Goal: Transaction & Acquisition: Purchase product/service

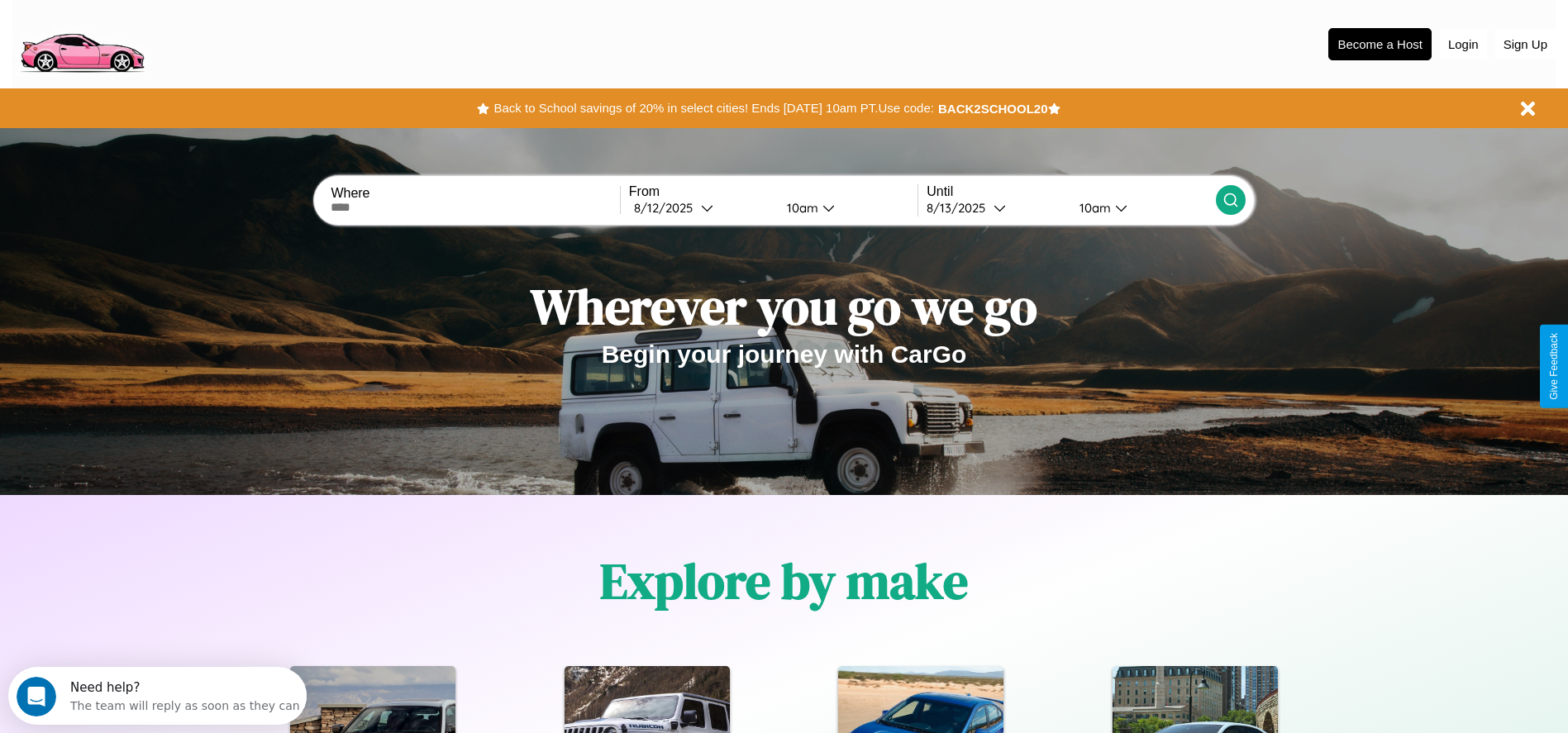
scroll to position [343, 0]
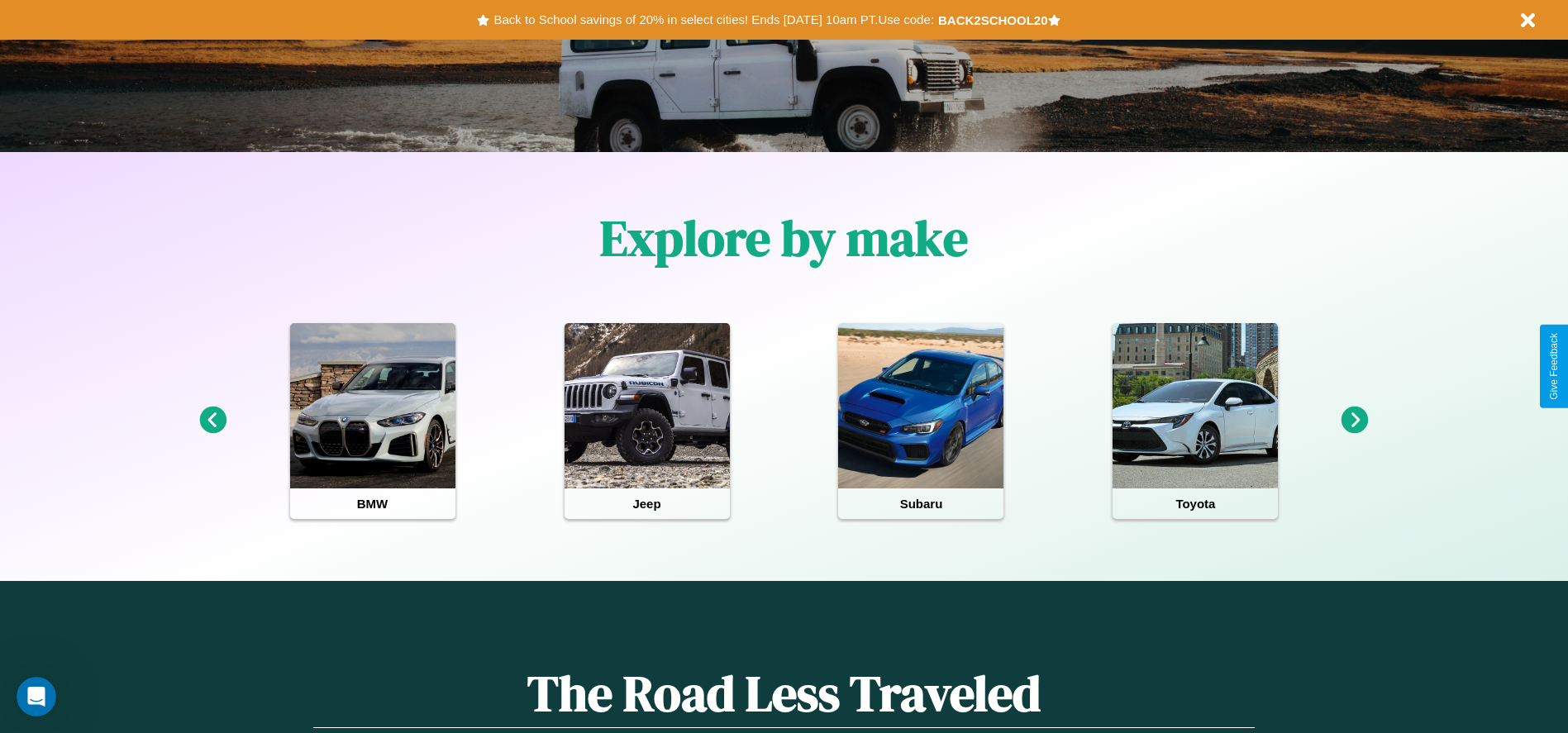
click at [1355, 421] on icon at bounding box center [1355, 420] width 27 height 27
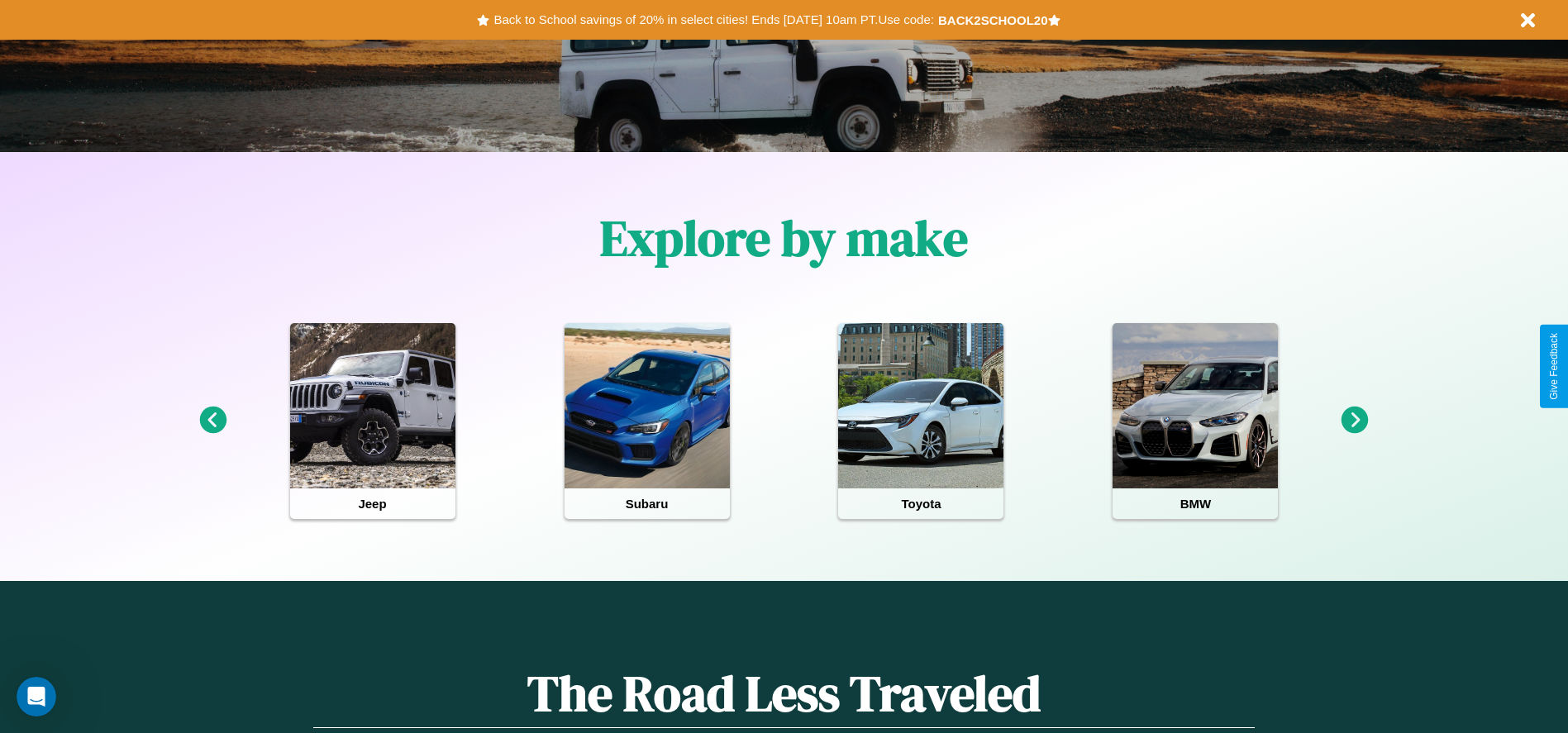
click at [213, 421] on icon at bounding box center [213, 420] width 27 height 27
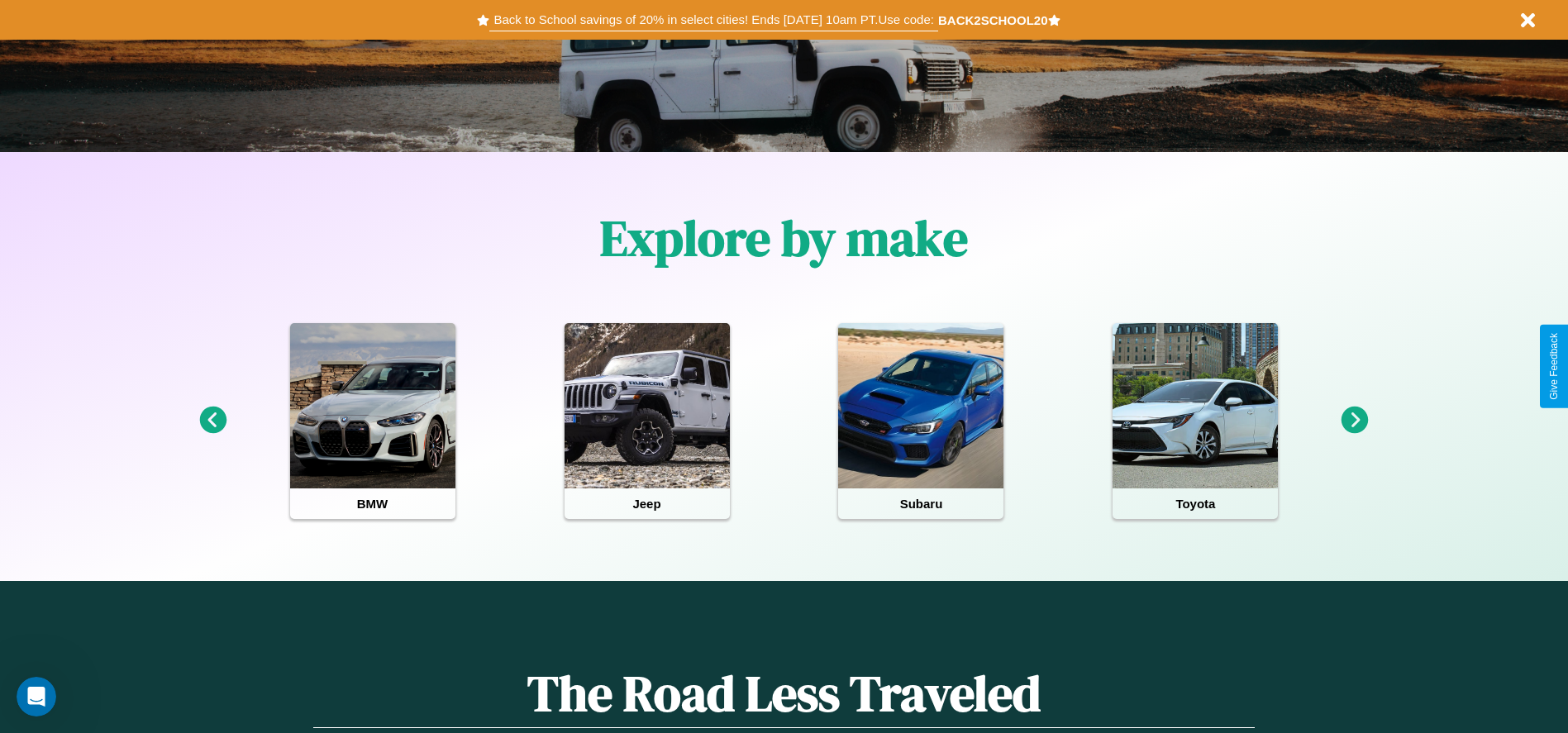
click at [713, 20] on button "Back to School savings of 20% in select cities! Ends [DATE] 10am PT. Use code:" at bounding box center [713, 20] width 447 height 23
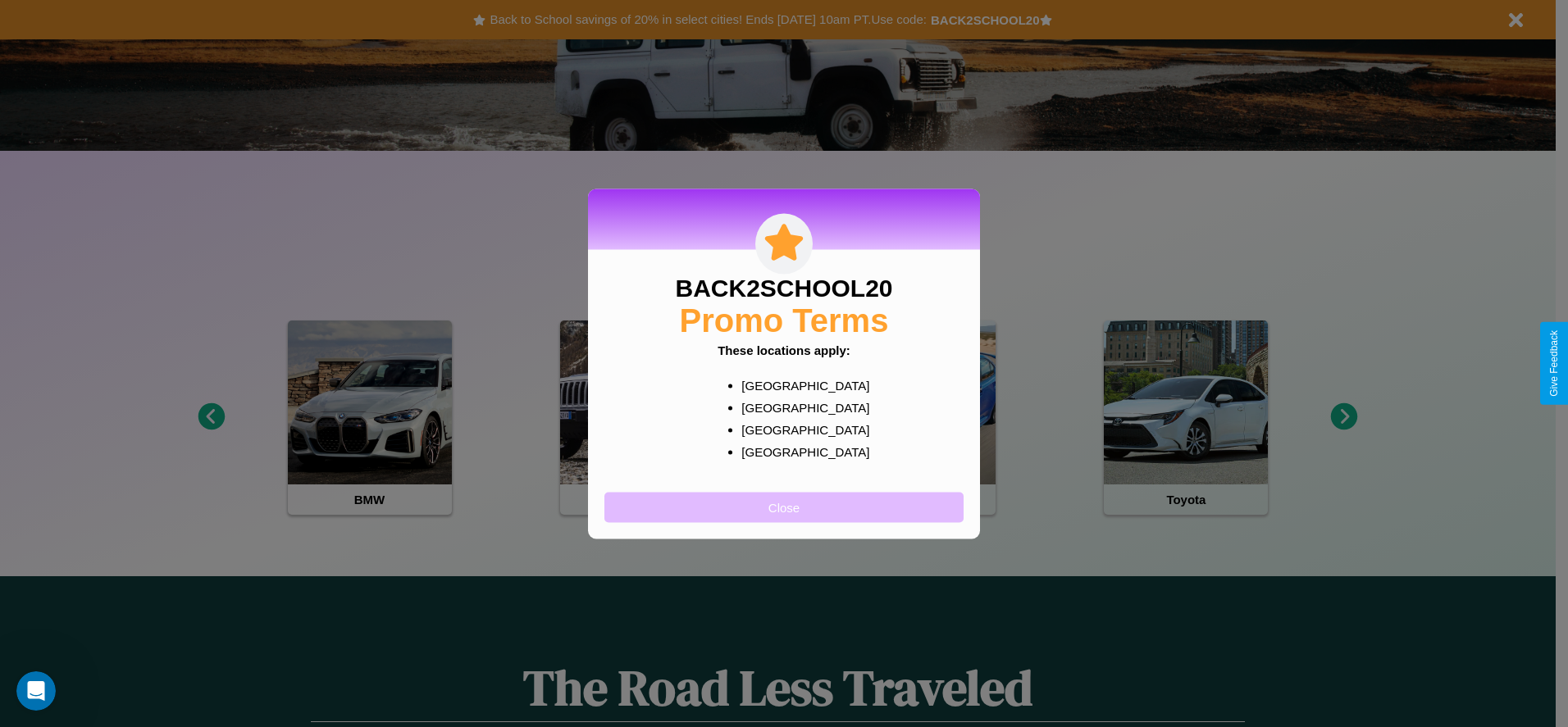
click at [784, 507] on button "Close" at bounding box center [784, 507] width 359 height 31
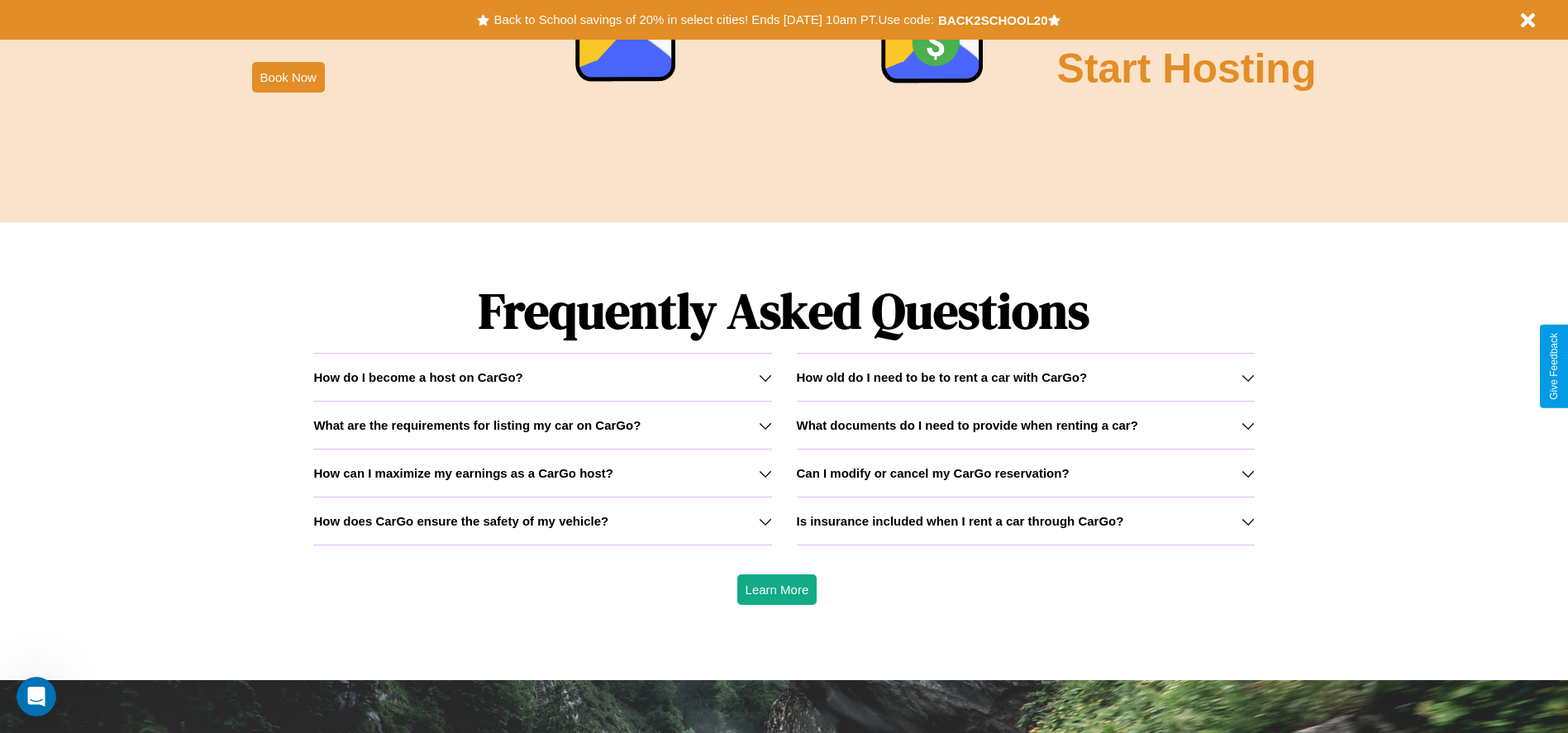
scroll to position [2372, 0]
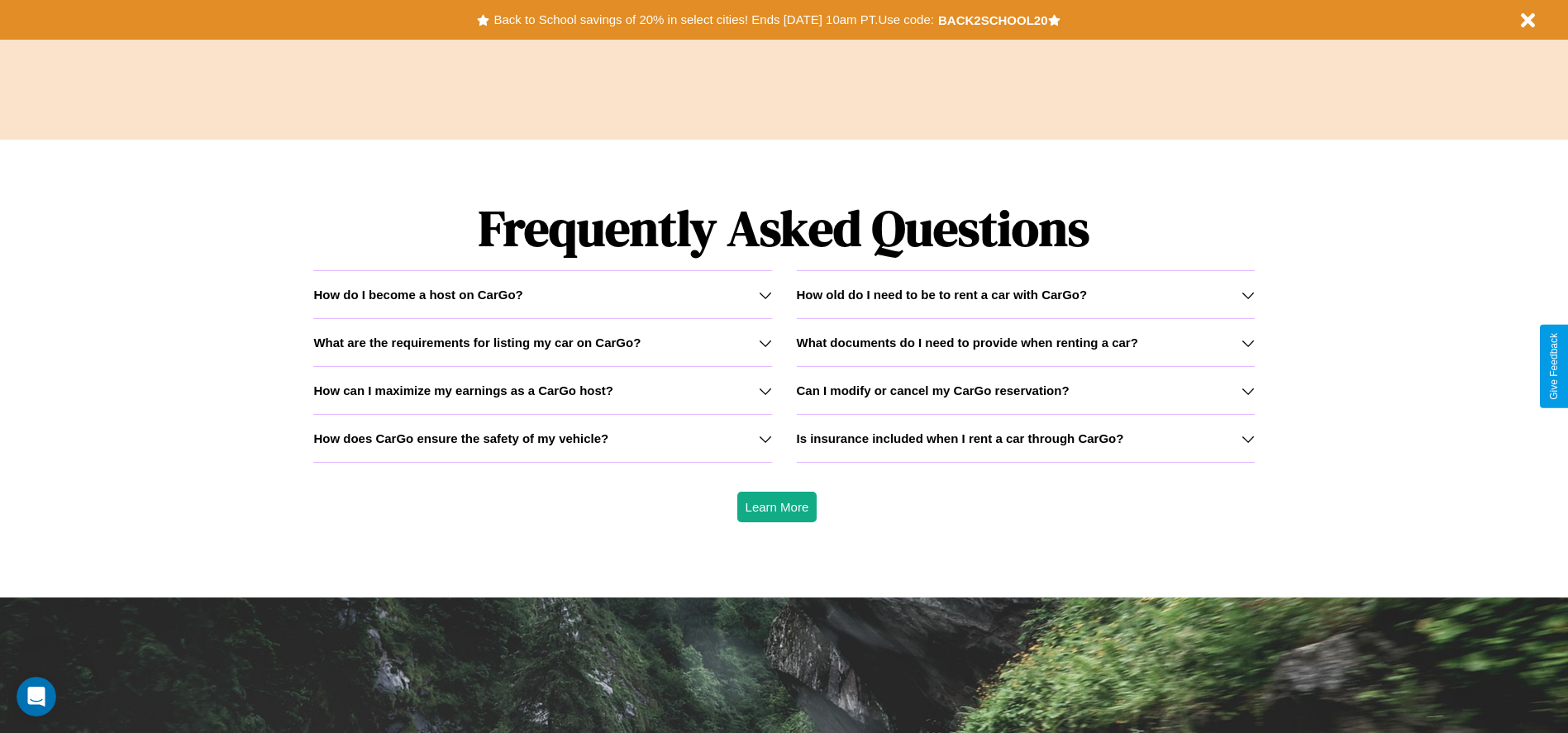
click at [1025, 342] on h3 "What documents do I need to provide when renting a car?" at bounding box center [968, 342] width 341 height 14
click at [764, 390] on icon at bounding box center [765, 391] width 13 height 13
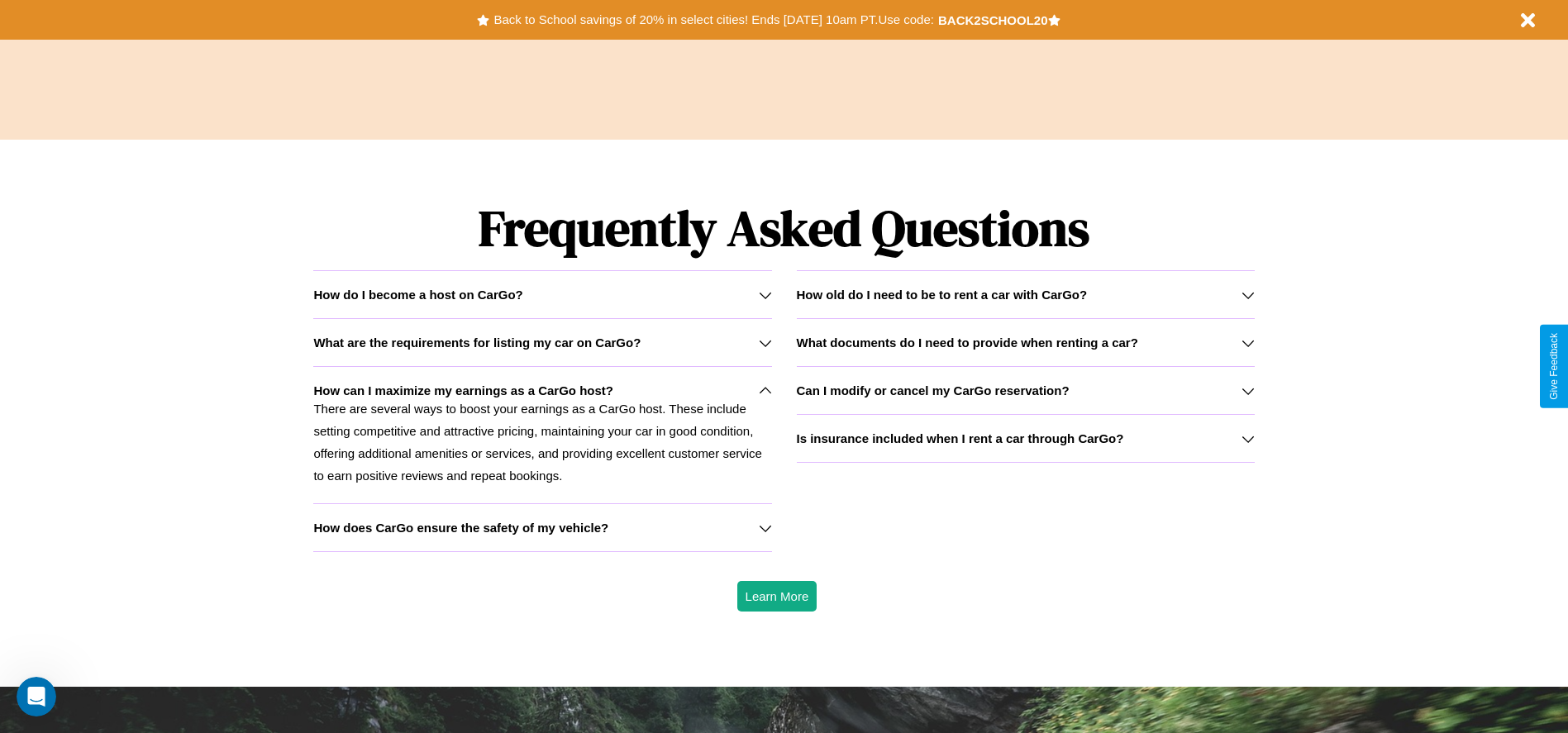
click at [1025, 342] on h3 "What documents do I need to provide when renting a car?" at bounding box center [968, 342] width 341 height 14
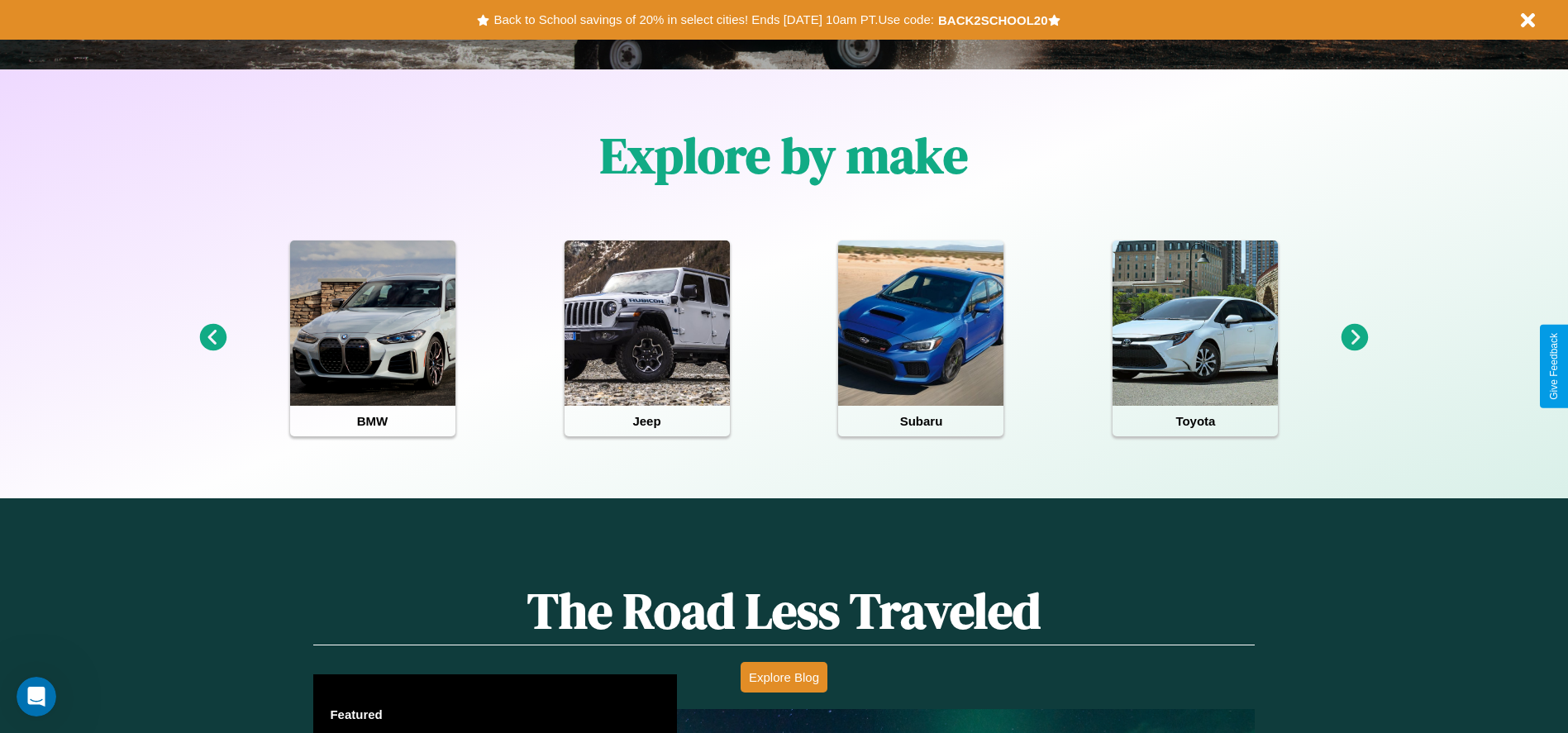
scroll to position [343, 0]
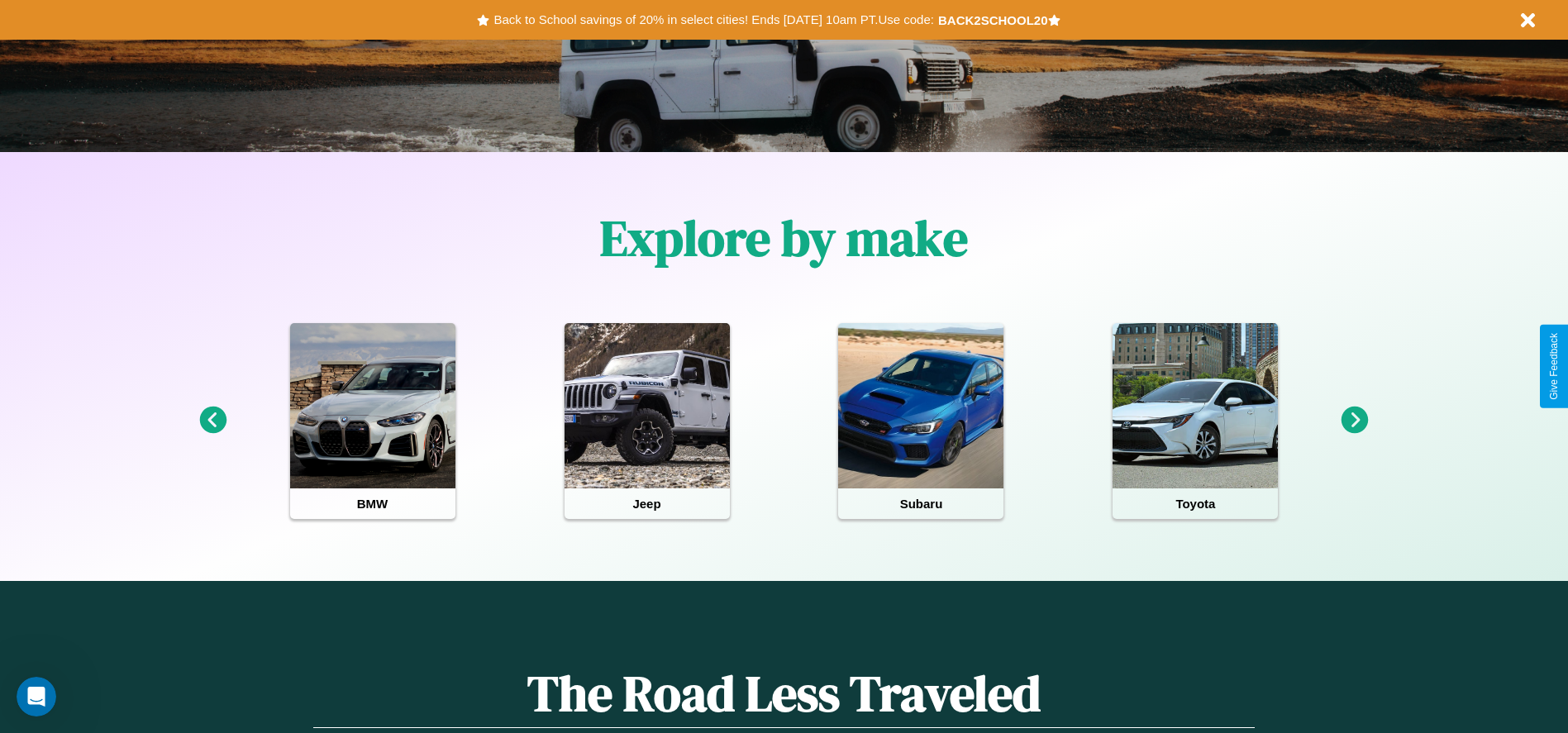
click at [1355, 421] on icon at bounding box center [1355, 420] width 27 height 27
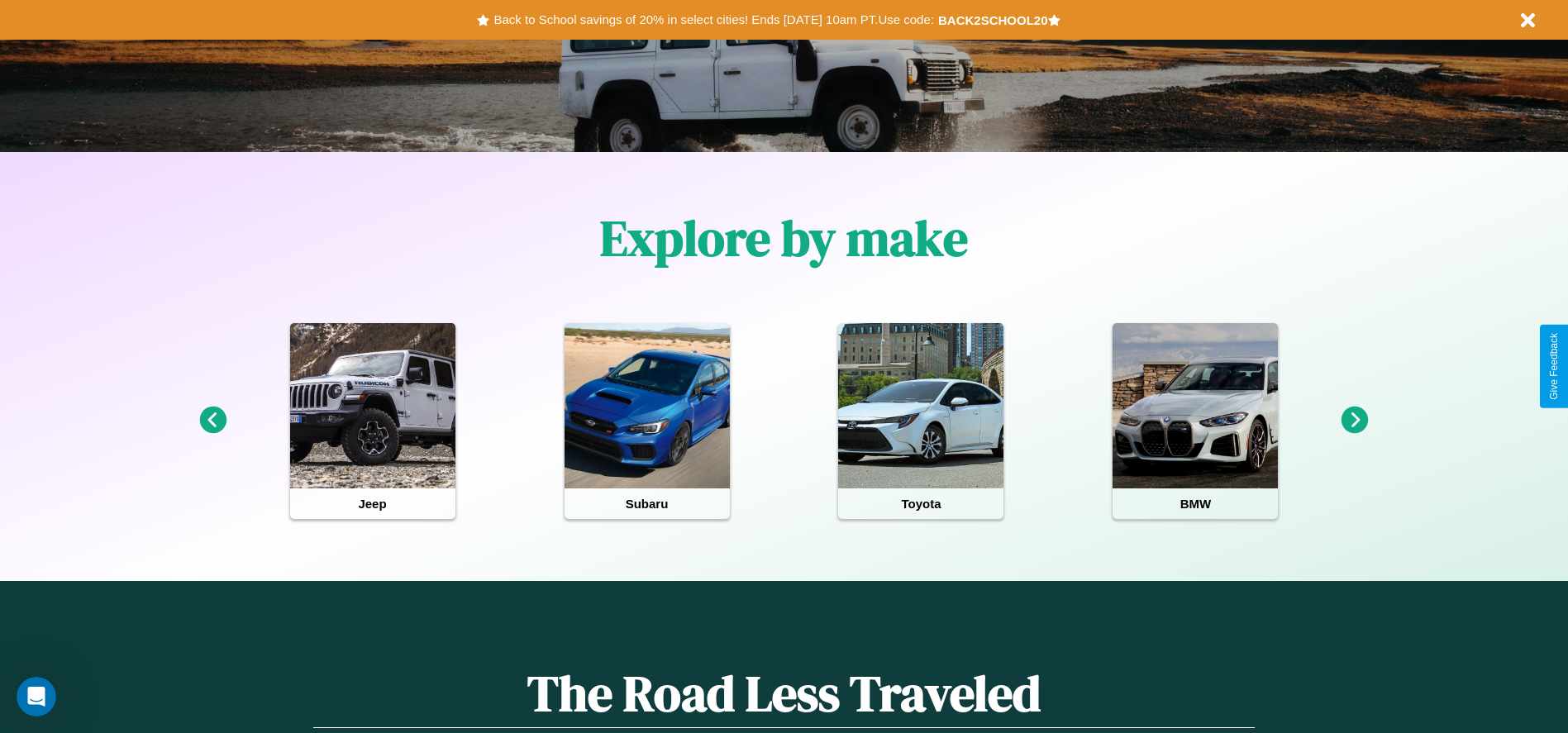
click at [1355, 421] on icon at bounding box center [1355, 420] width 27 height 27
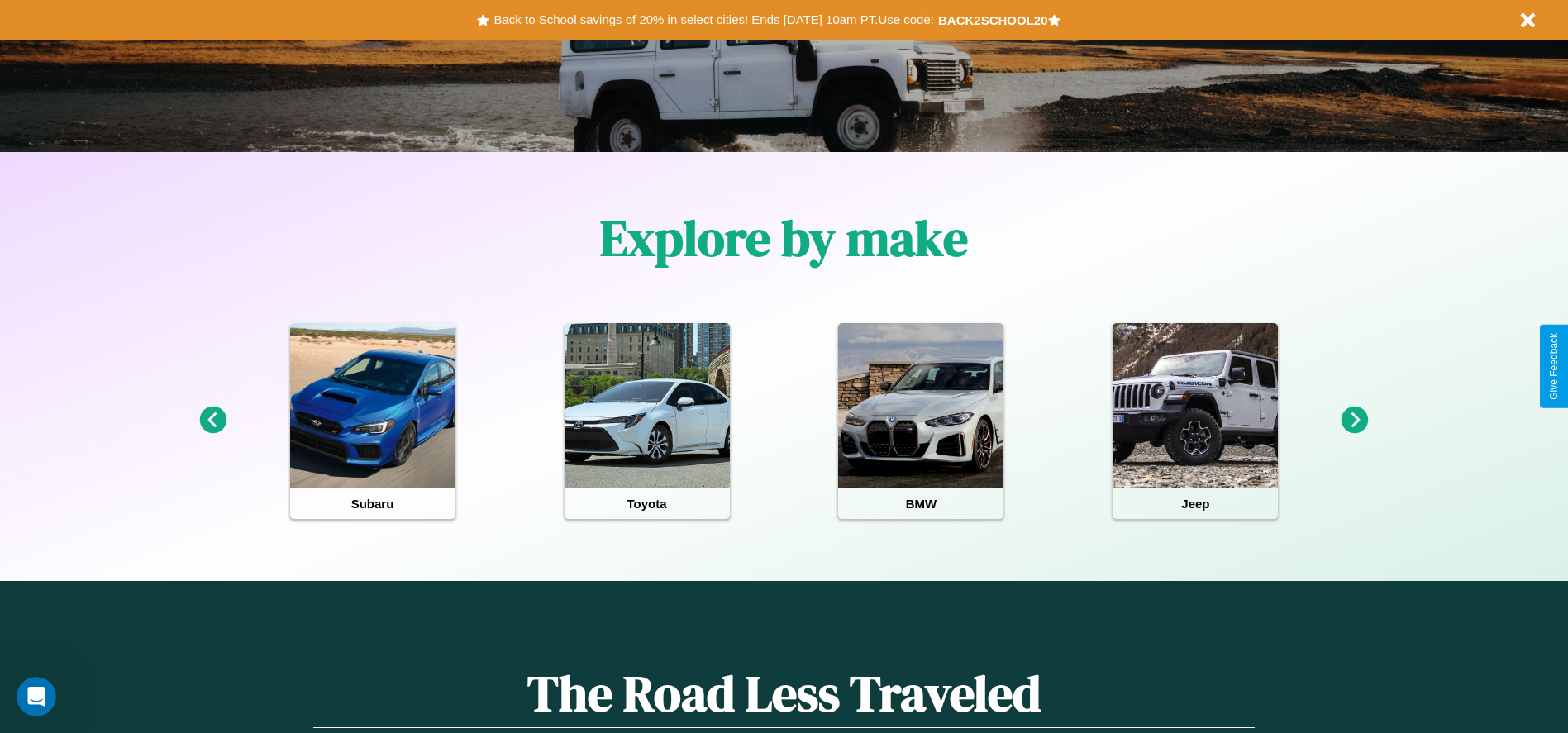
click at [1355, 421] on icon at bounding box center [1355, 420] width 27 height 27
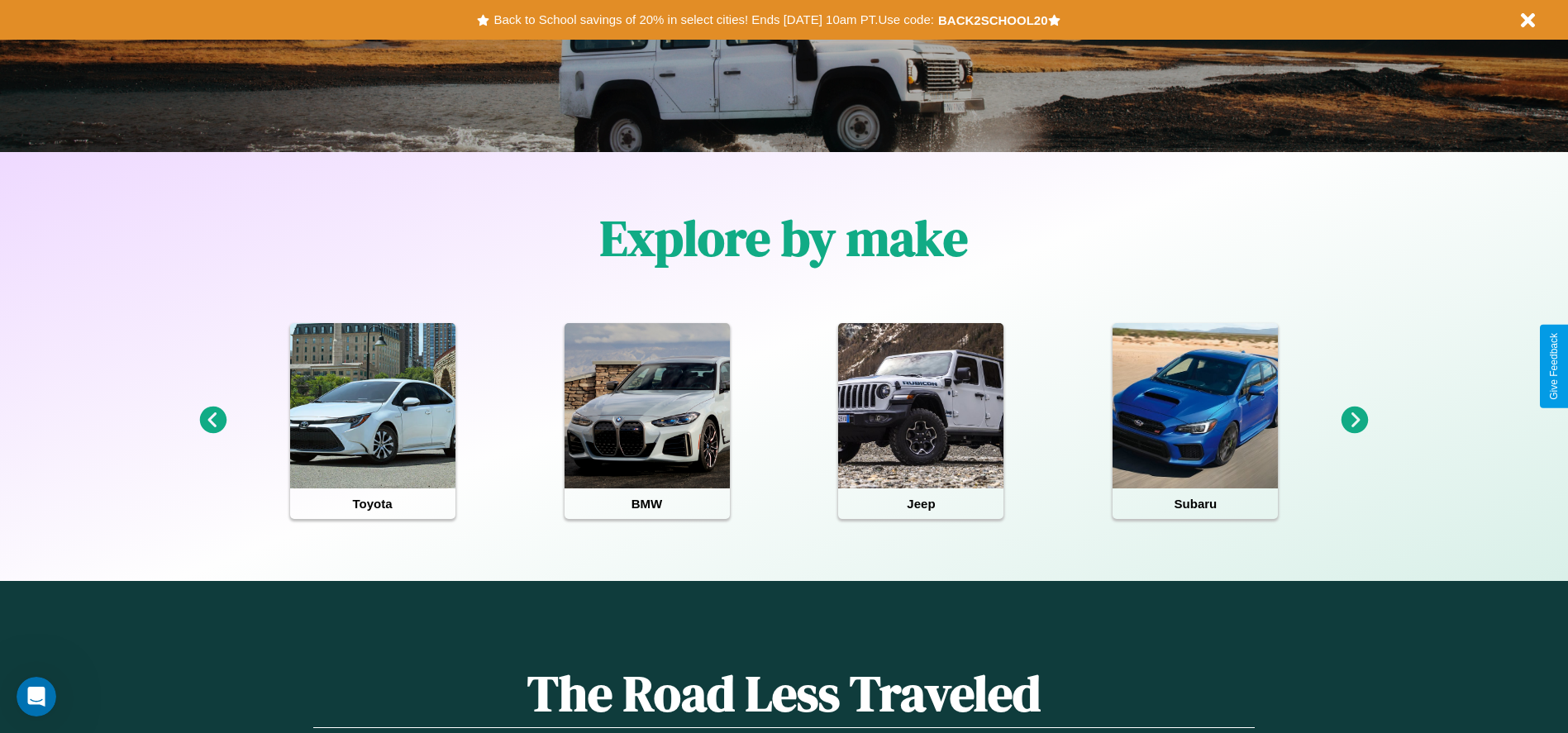
click at [1355, 421] on icon at bounding box center [1355, 420] width 27 height 27
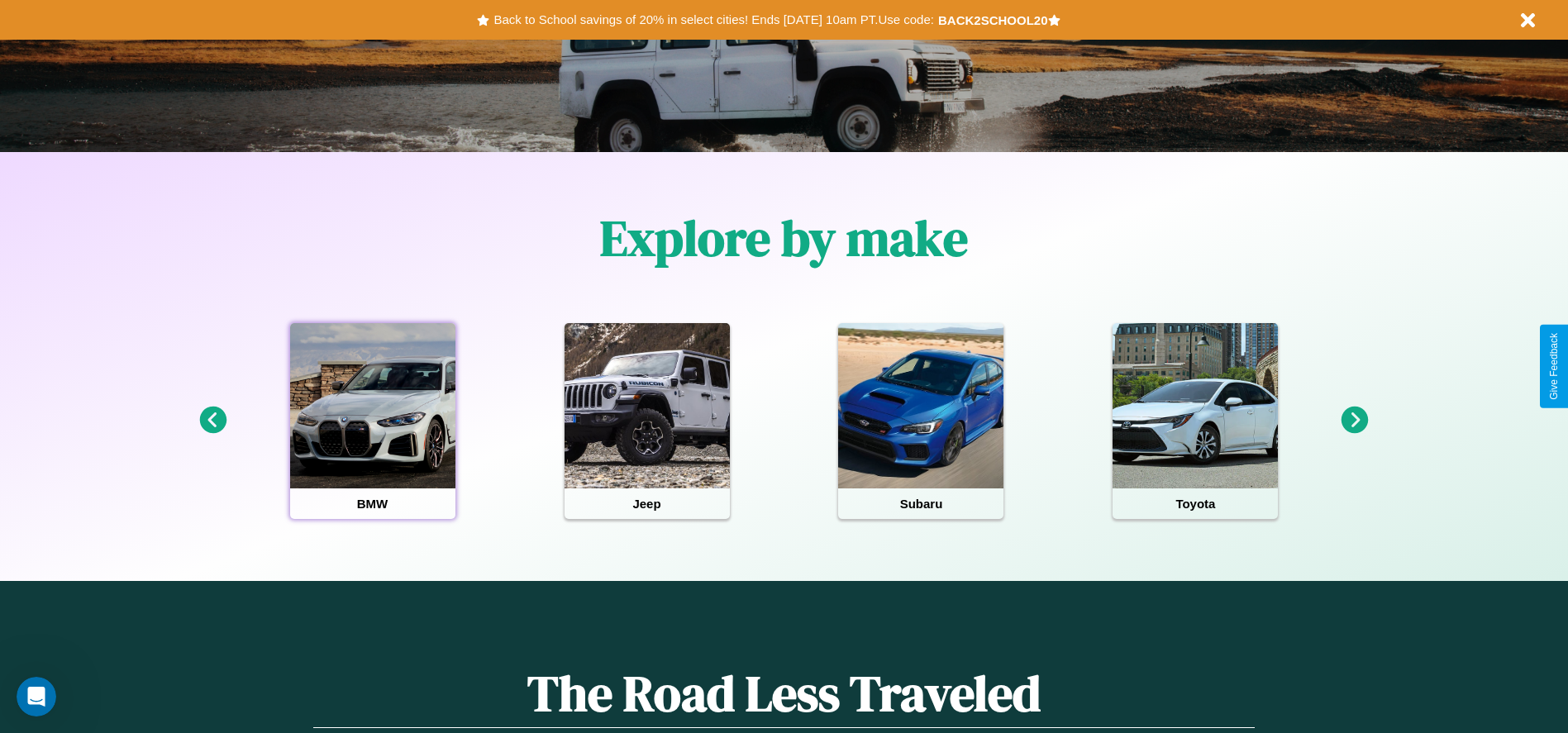
click at [372, 421] on div at bounding box center [372, 406] width 165 height 165
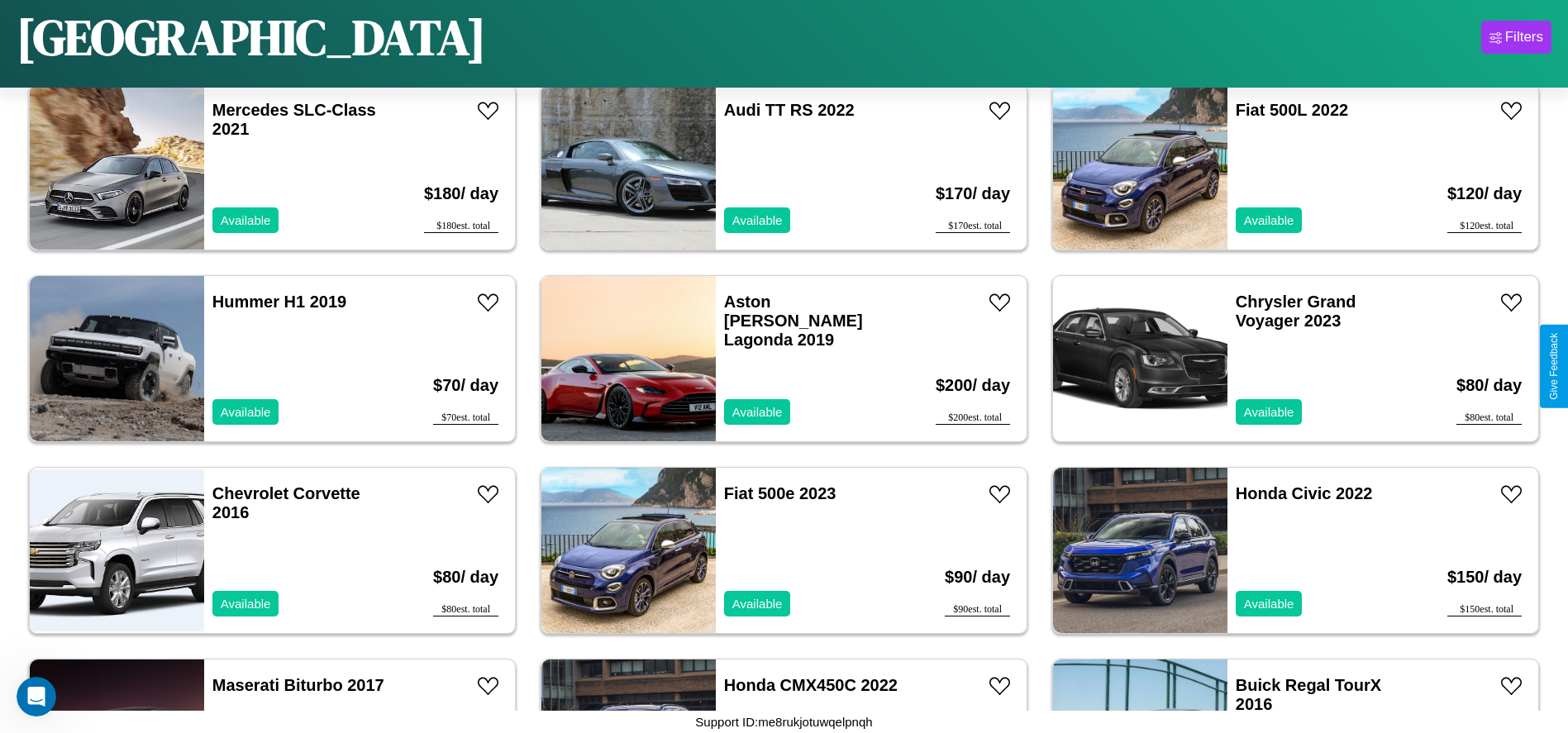
scroll to position [1719, 0]
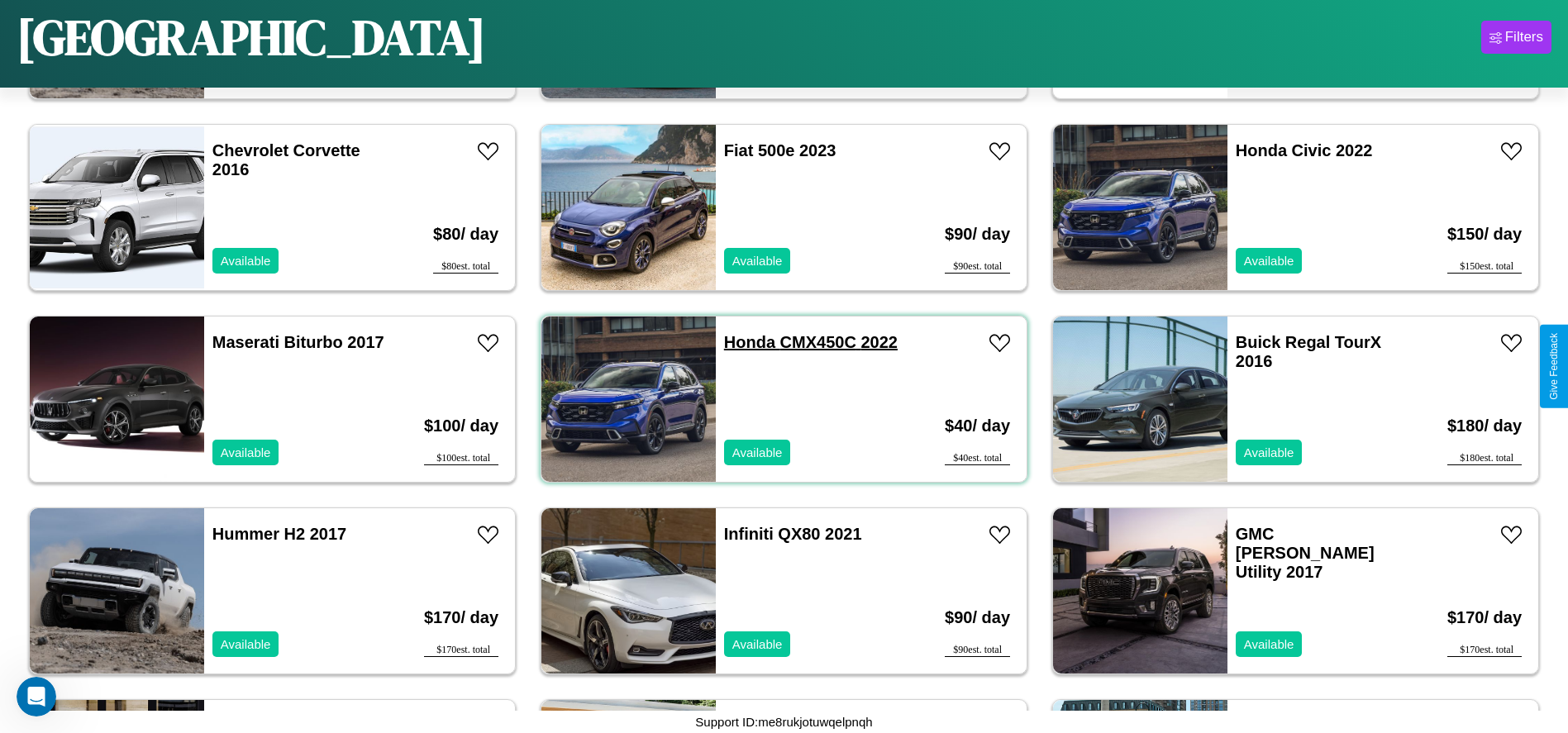
click at [743, 342] on link "Honda CMX450C 2022" at bounding box center [811, 342] width 173 height 19
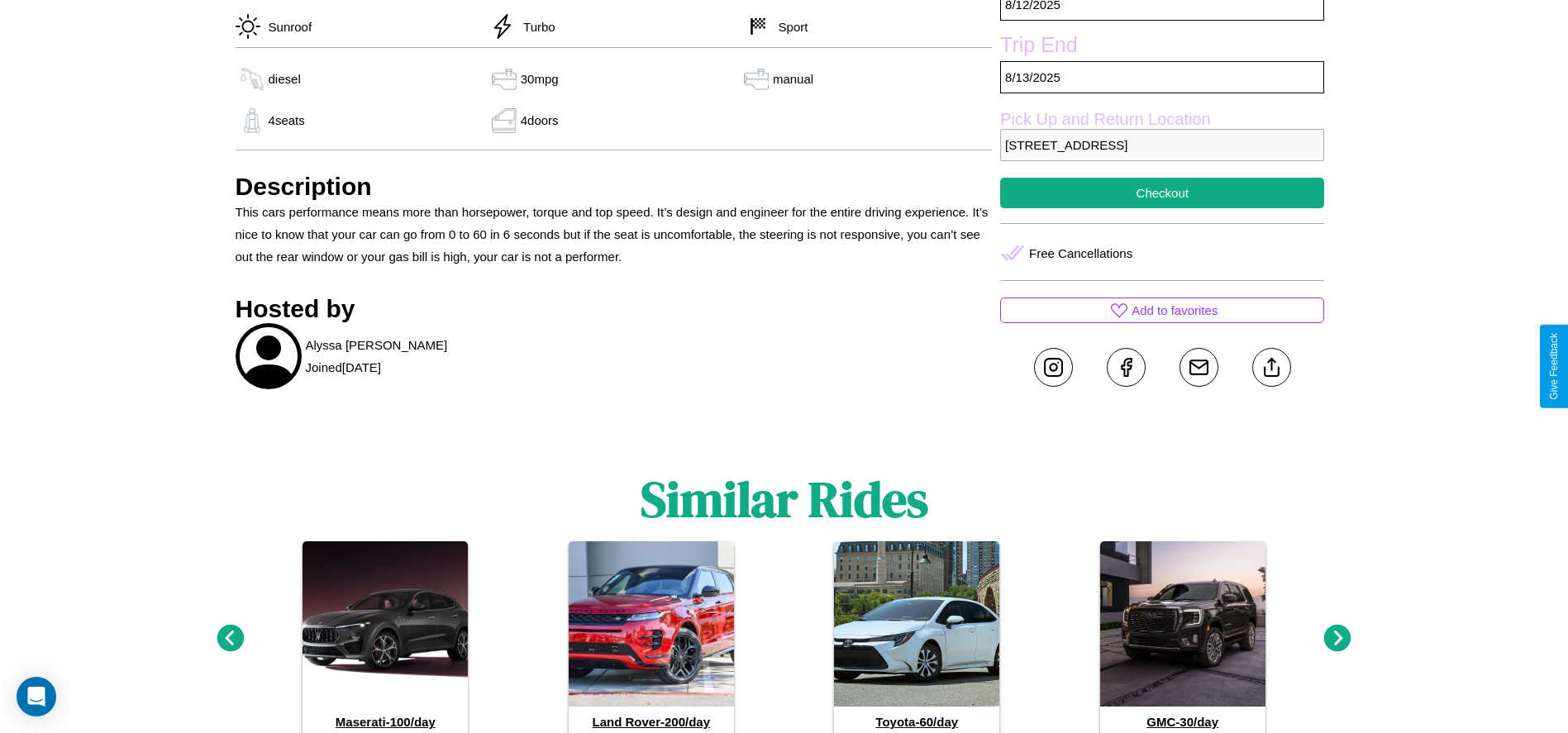
scroll to position [602, 0]
click at [1271, 366] on line at bounding box center [1271, 364] width 0 height 11
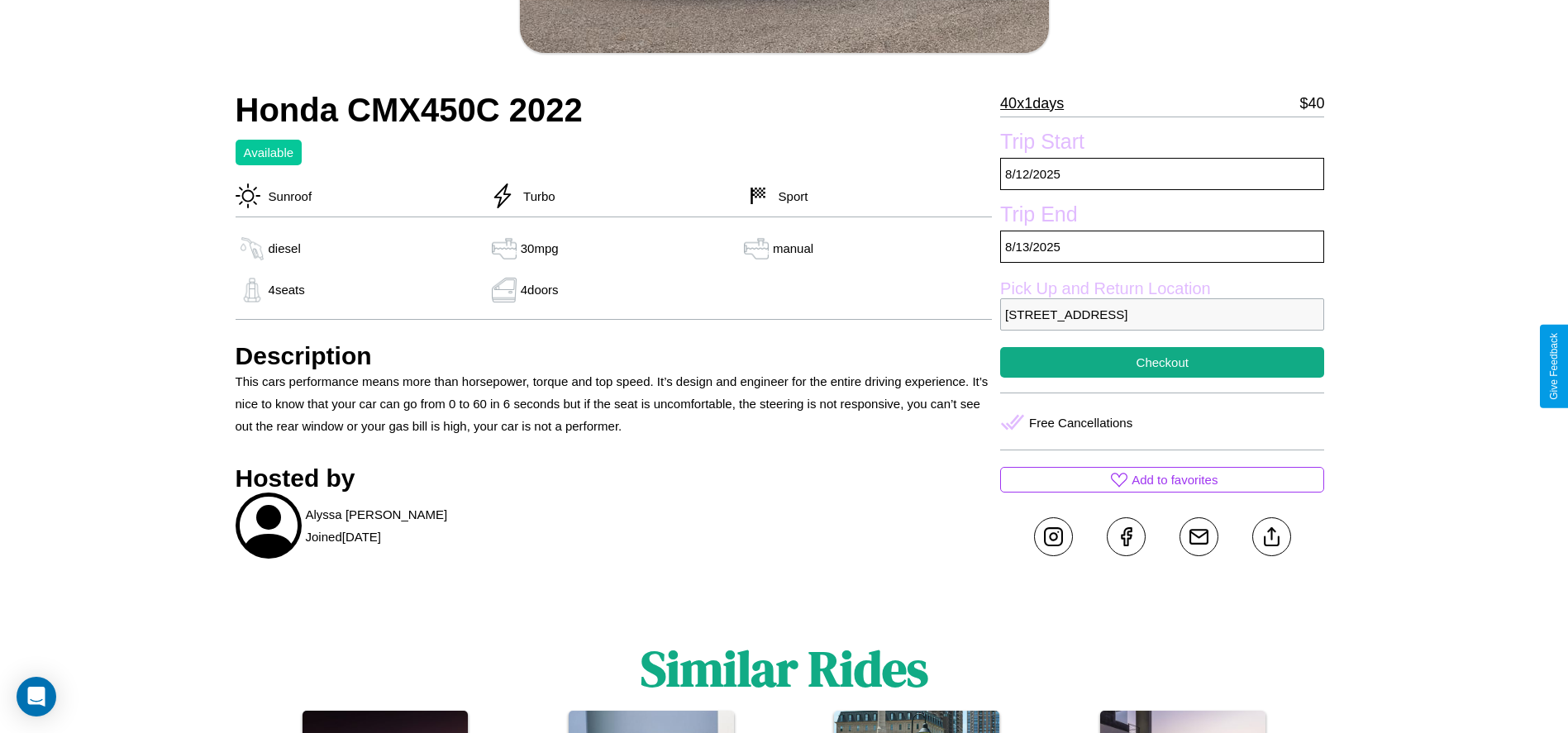
scroll to position [427, 0]
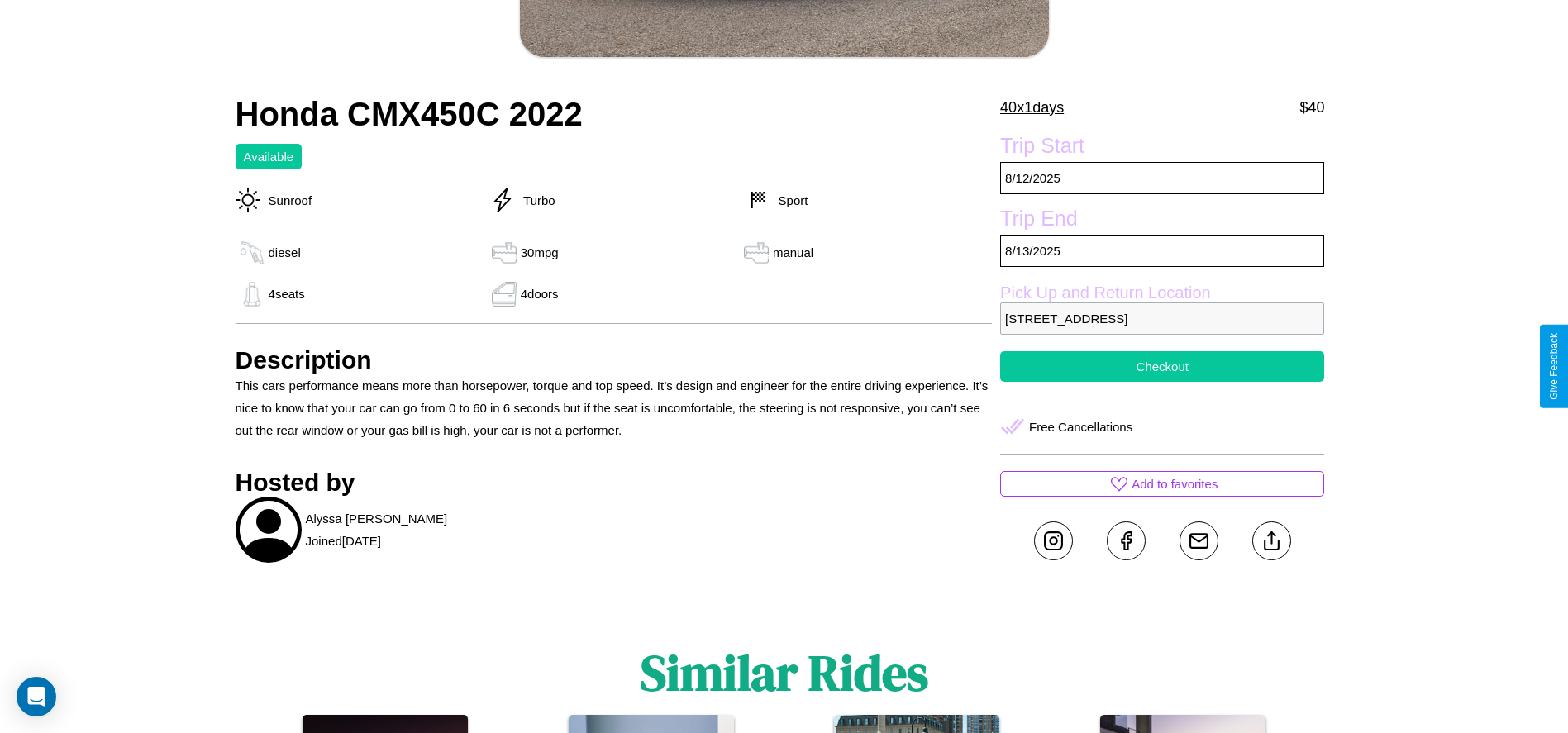
click at [1162, 366] on button "Checkout" at bounding box center [1162, 366] width 323 height 31
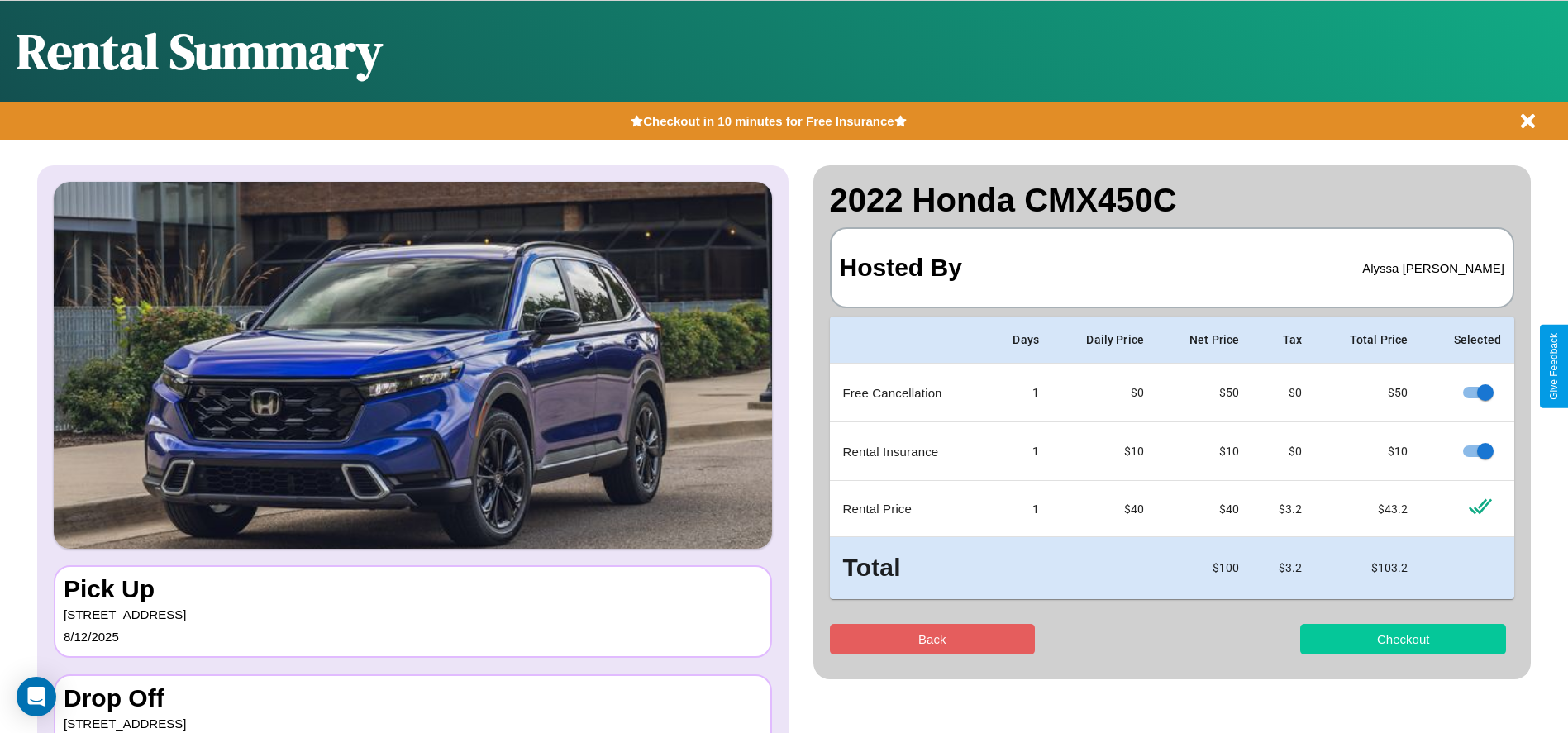
click at [1402, 639] on button "Checkout" at bounding box center [1402, 639] width 206 height 31
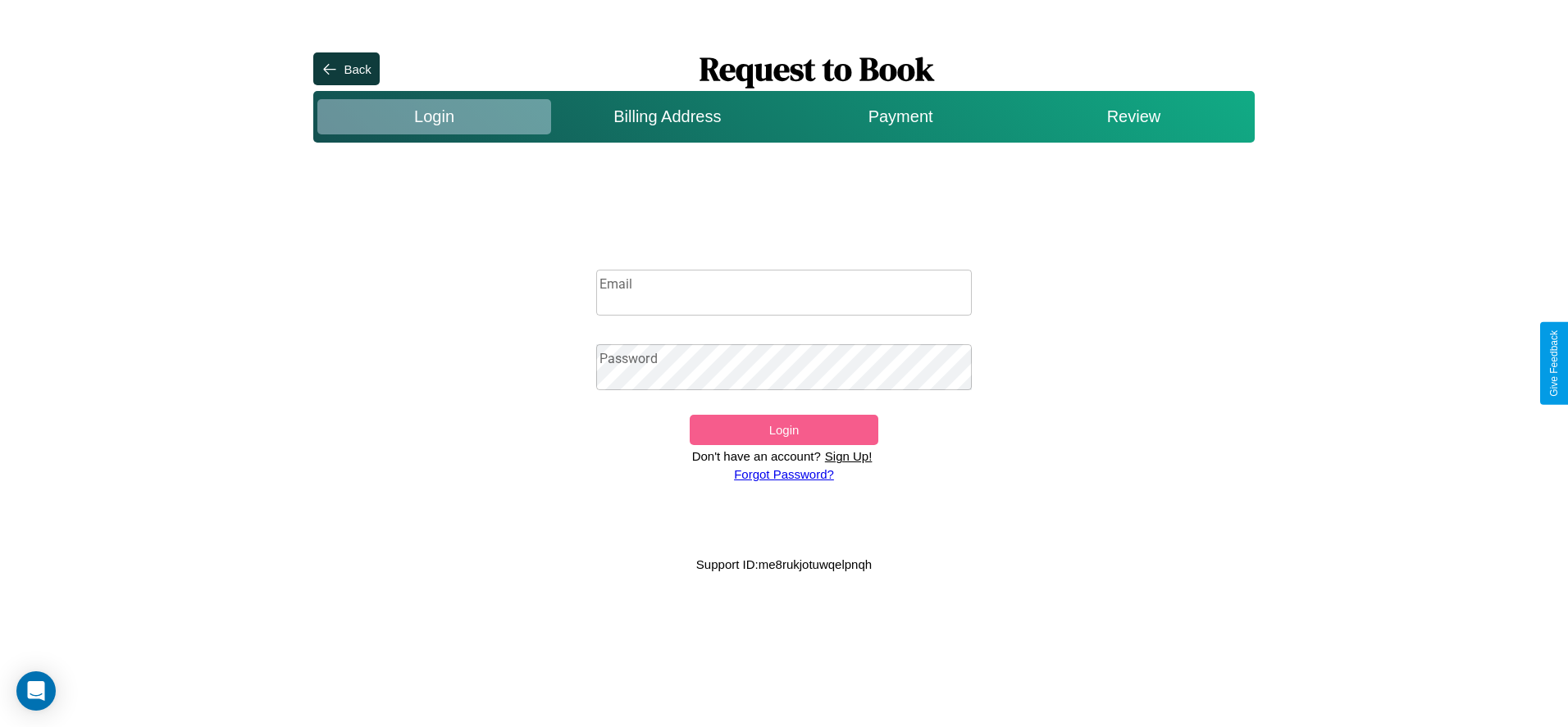
click at [848, 456] on p "Sign Up!" at bounding box center [848, 456] width 56 height 22
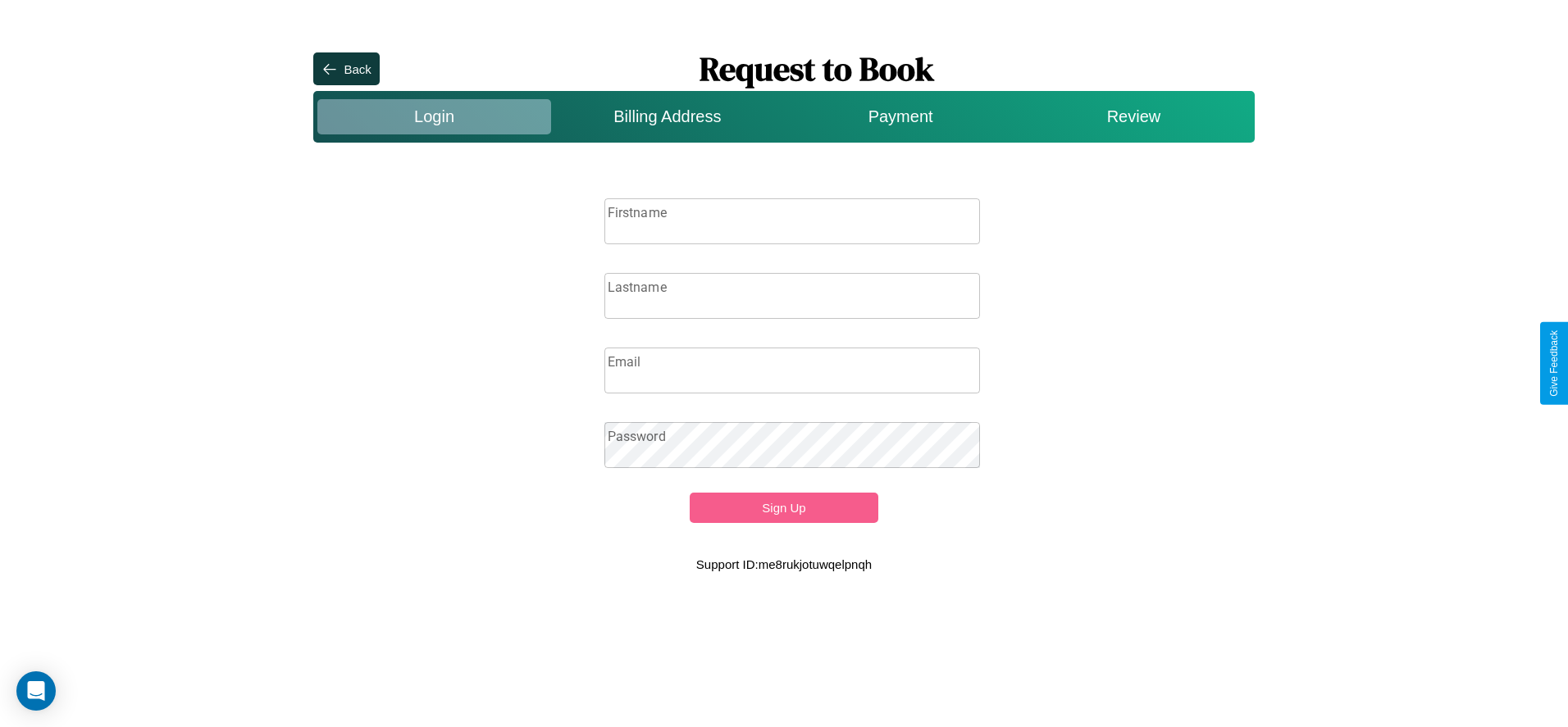
click at [792, 220] on input "Firstname" at bounding box center [792, 222] width 377 height 46
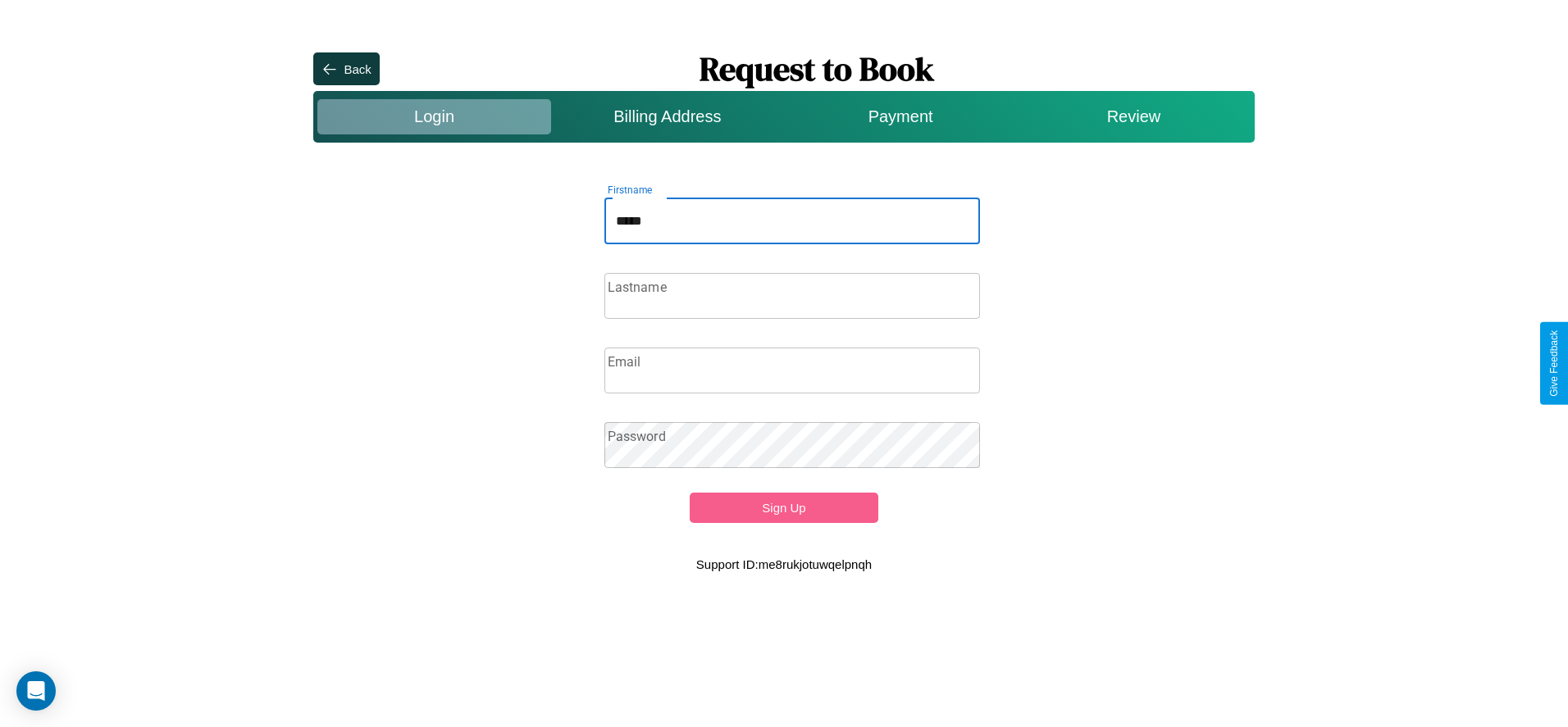
type input "*****"
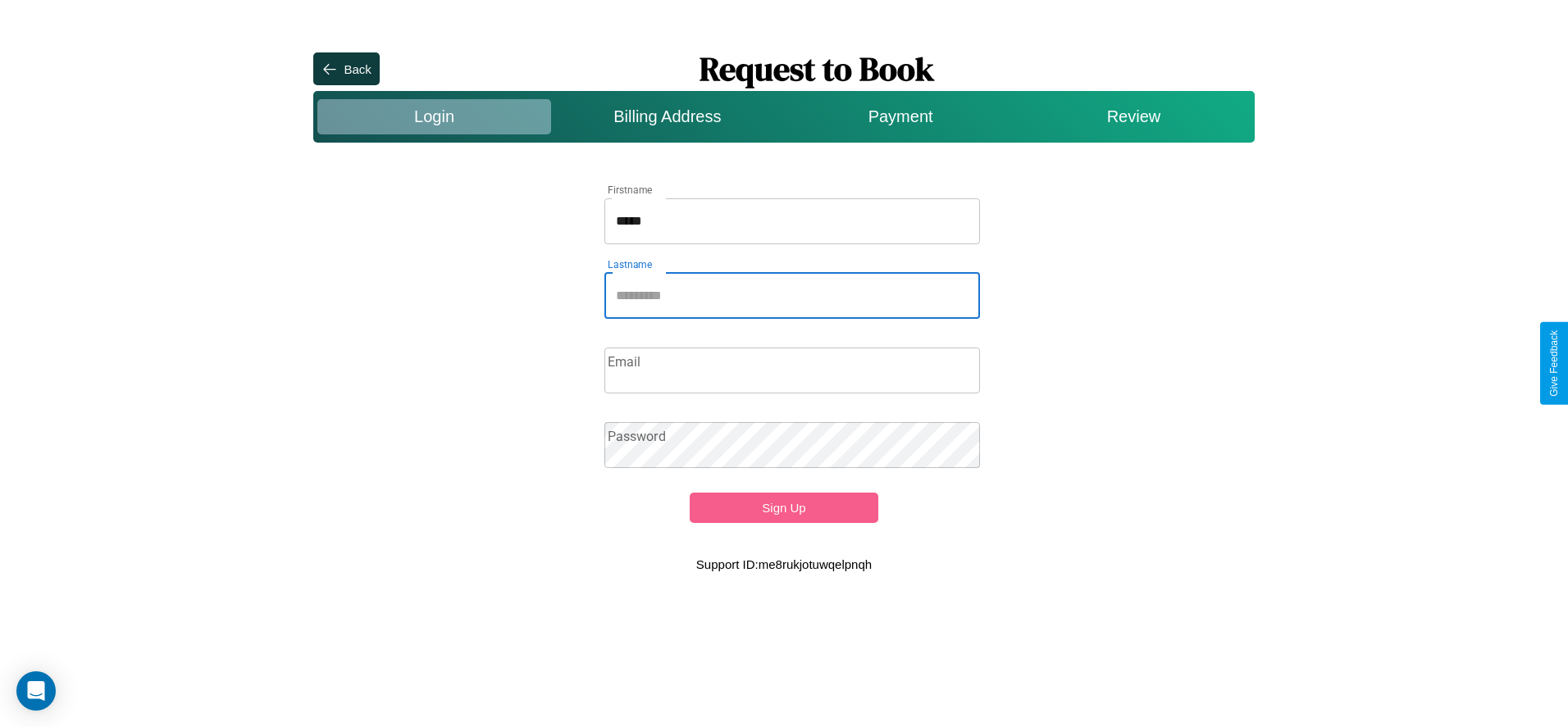
click at [792, 295] on input "Lastname" at bounding box center [792, 296] width 377 height 46
type input "******"
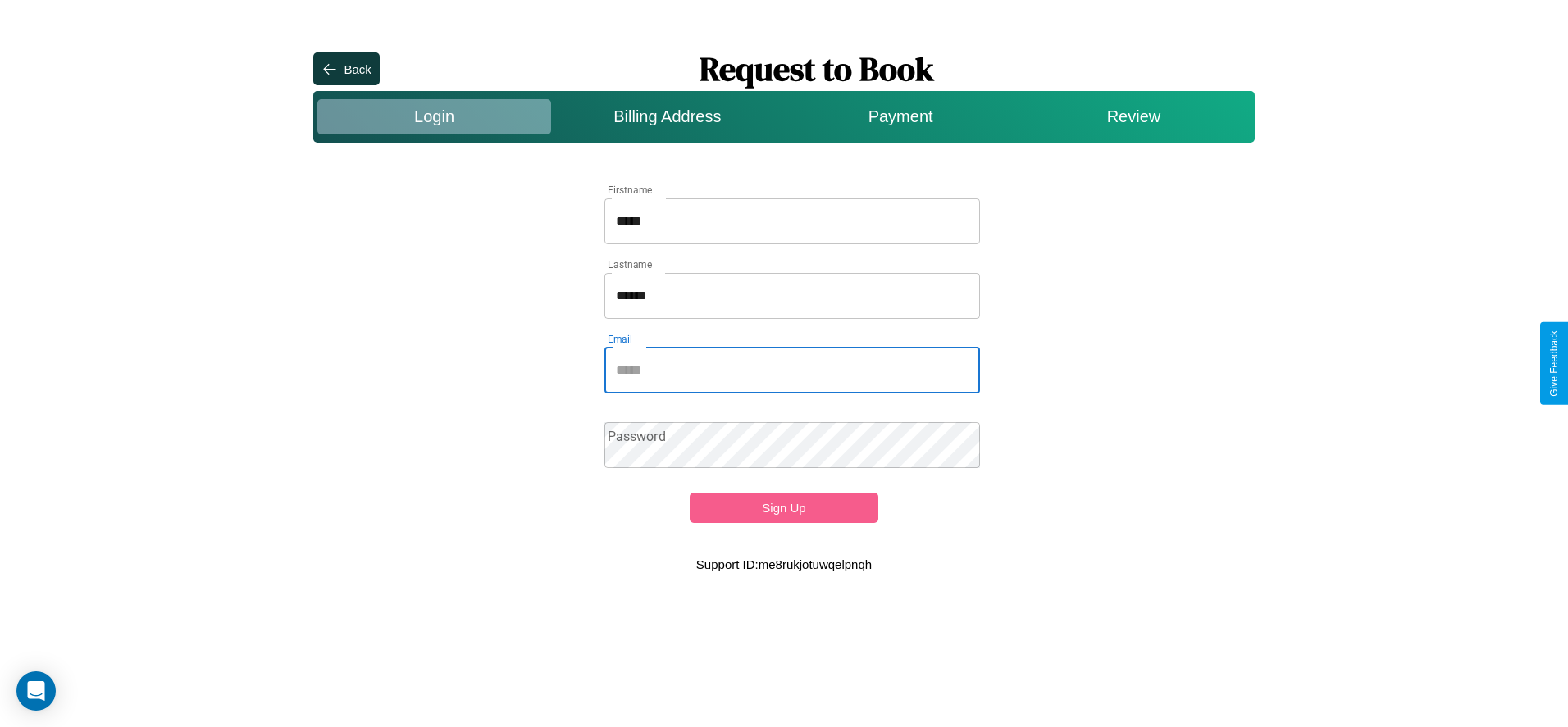
click at [792, 370] on input "Email" at bounding box center [792, 371] width 377 height 46
type input "**********"
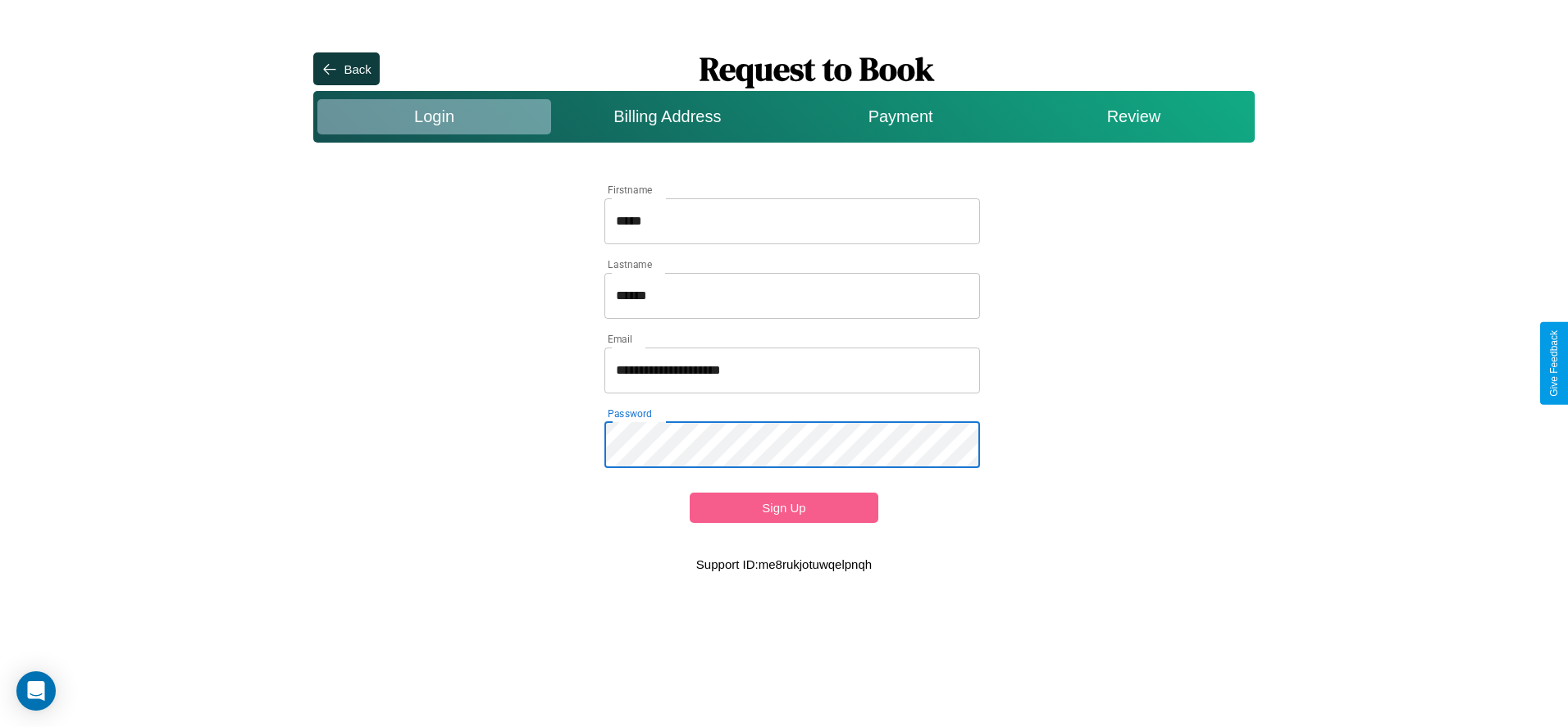
click at [784, 508] on button "Sign Up" at bounding box center [783, 508] width 188 height 31
